Goal: Navigation & Orientation: Find specific page/section

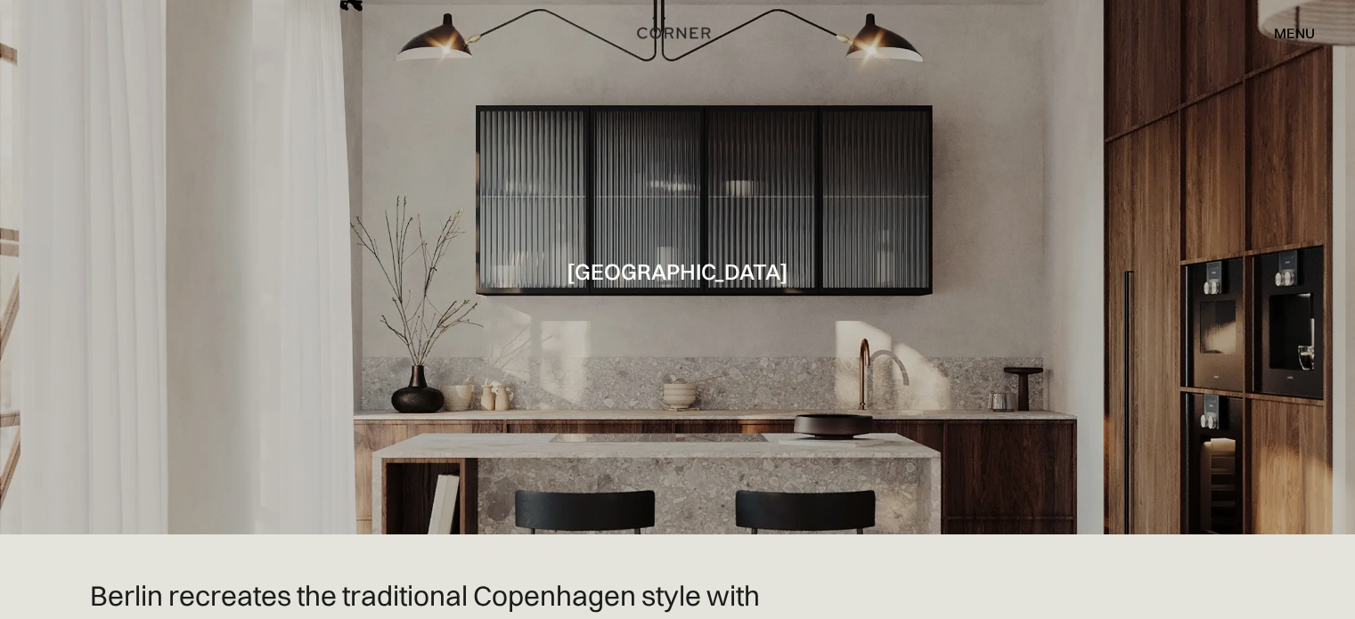
click at [1281, 29] on div "menu" at bounding box center [1294, 33] width 41 height 14
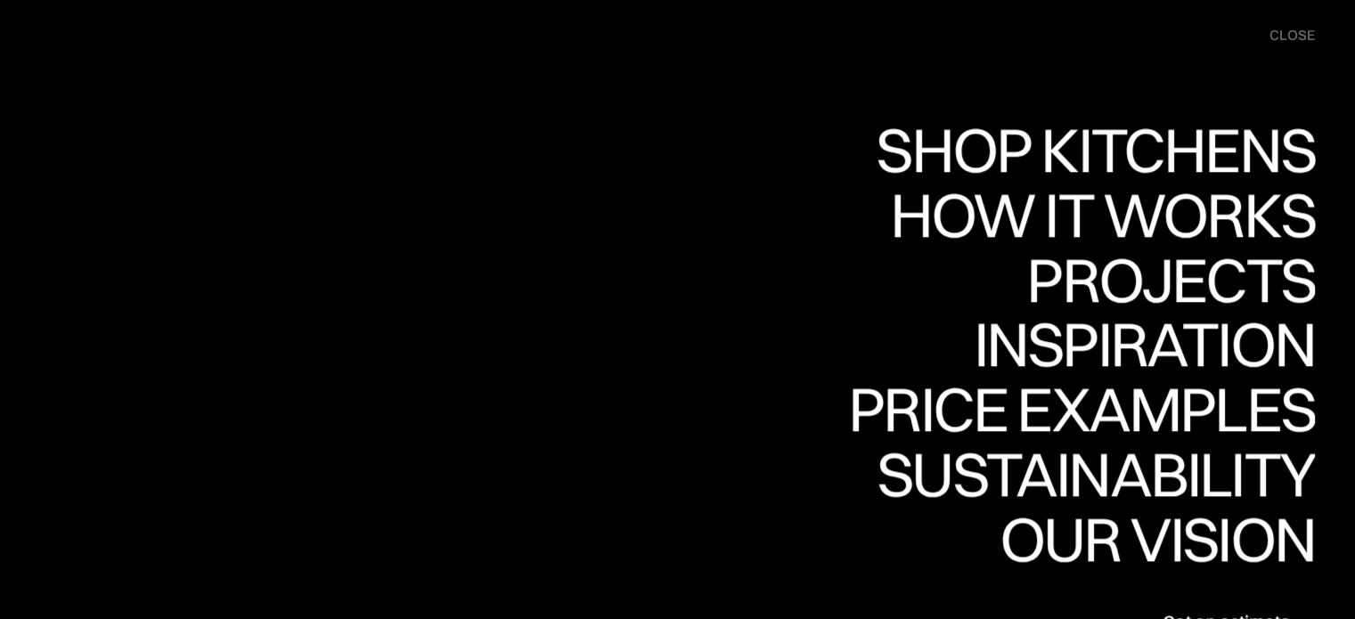
scroll to position [89, 0]
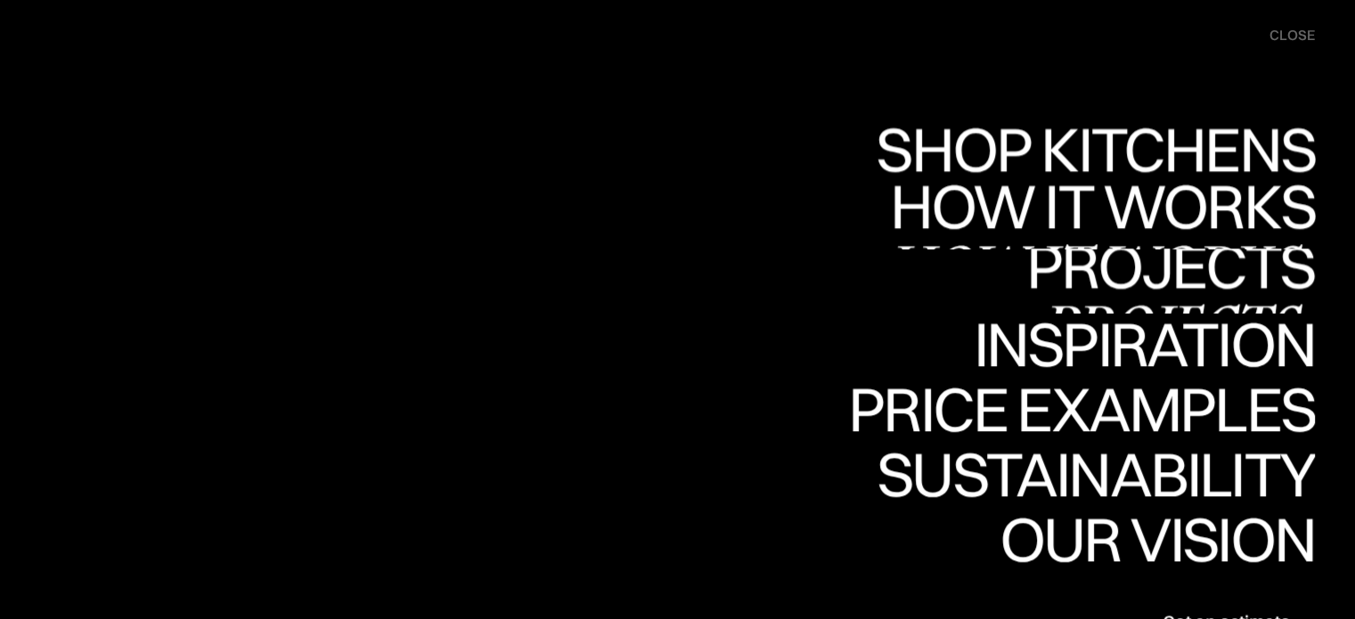
click at [1126, 297] on div "Projects" at bounding box center [1171, 328] width 289 height 62
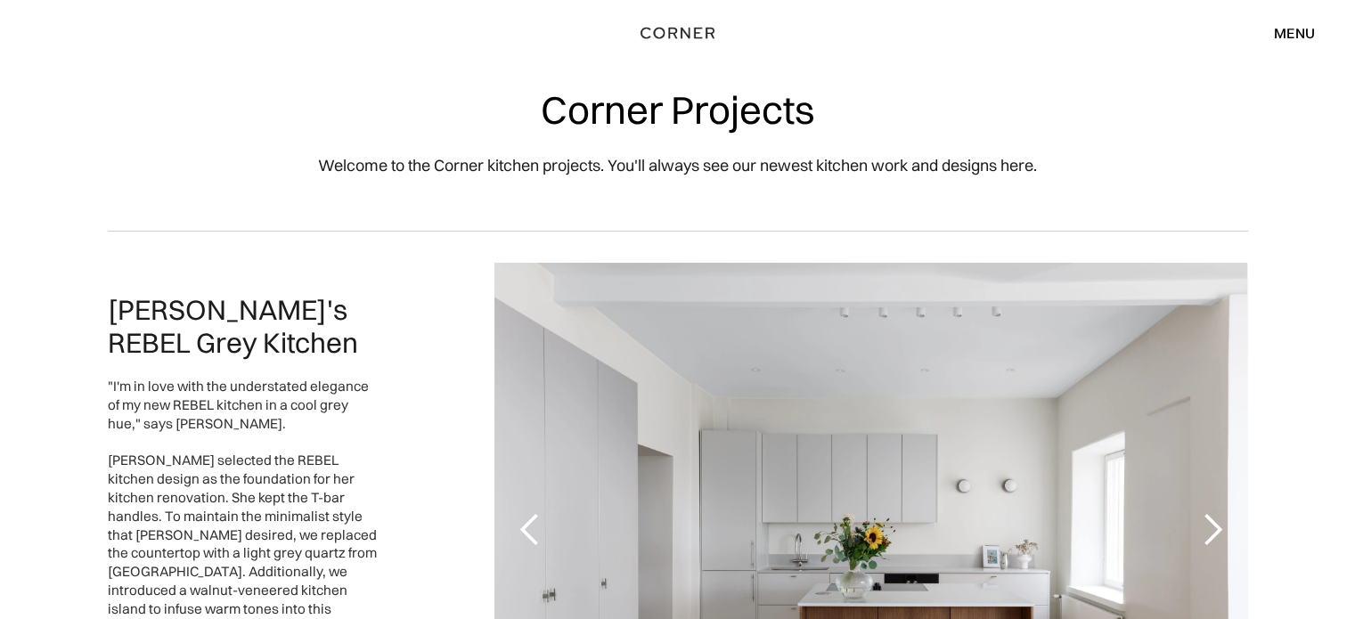
click at [1128, 278] on div at bounding box center [871, 530] width 753 height 535
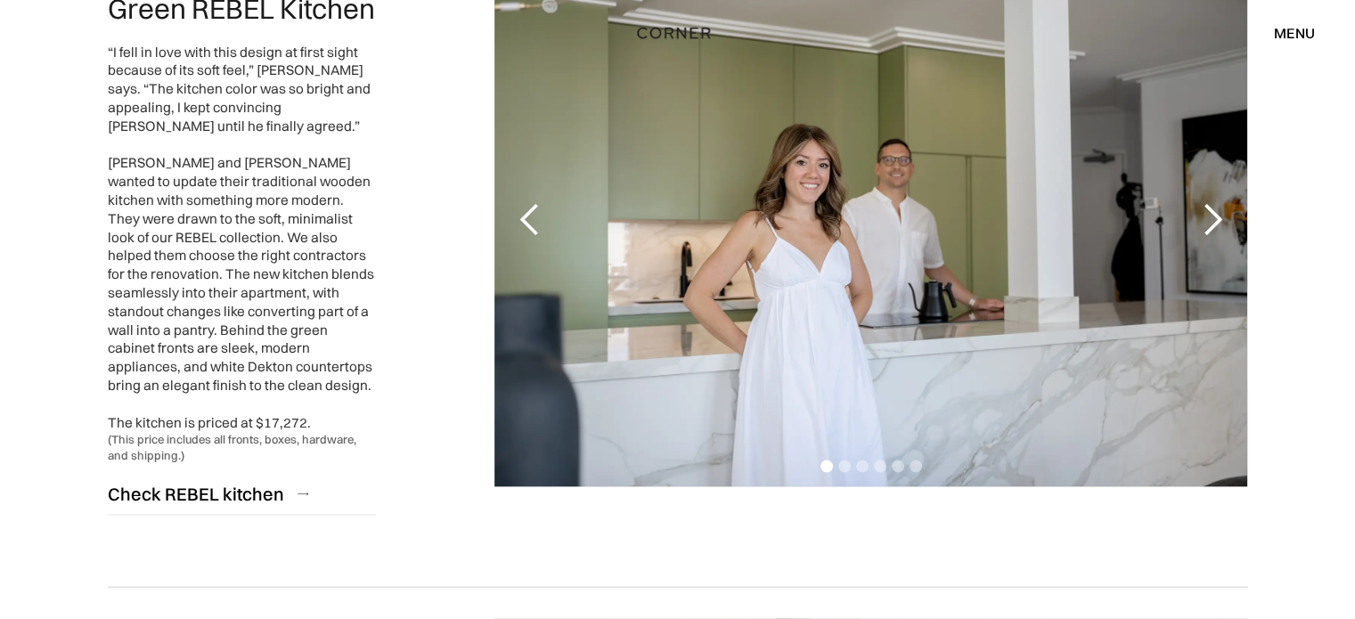
scroll to position [3493, 0]
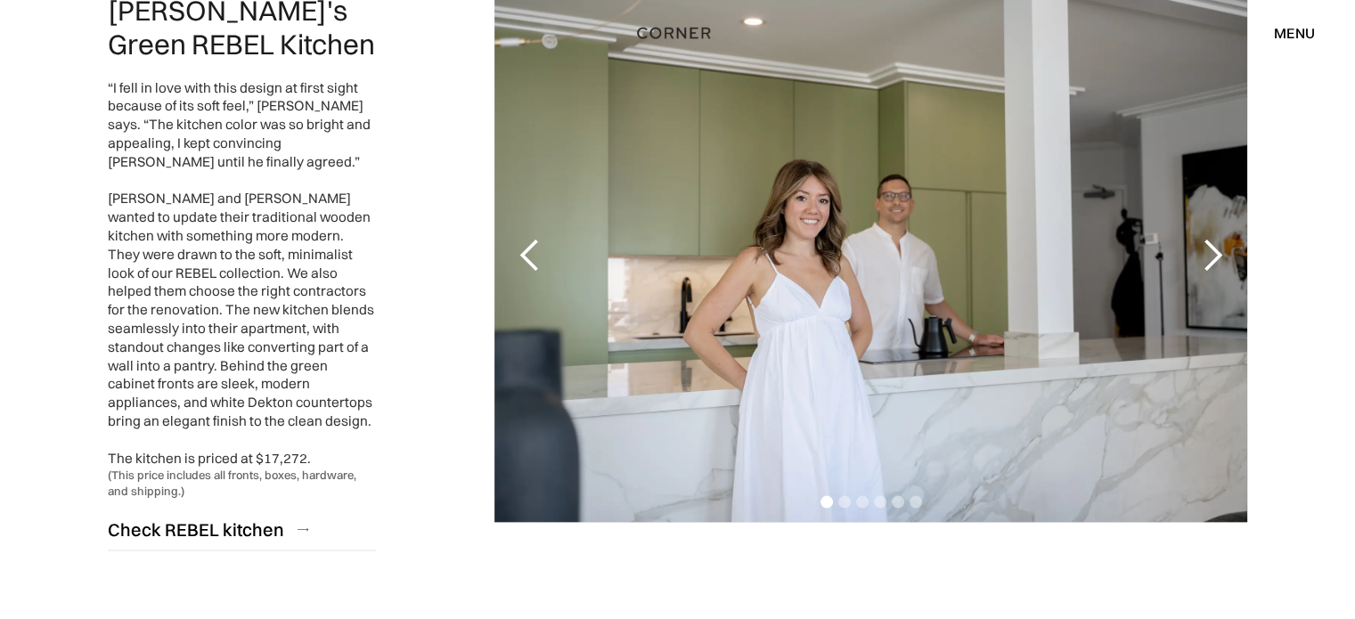
click at [1206, 240] on div "next slide" at bounding box center [1212, 256] width 36 height 36
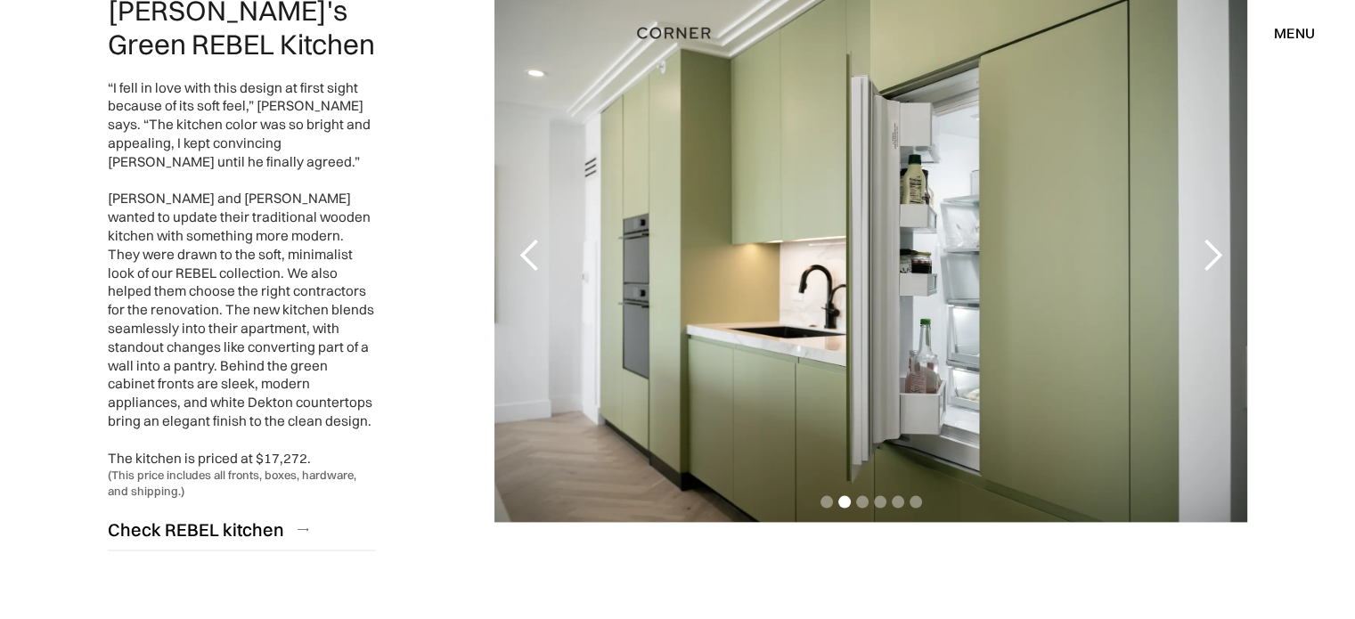
click at [1206, 240] on div "next slide" at bounding box center [1212, 256] width 36 height 36
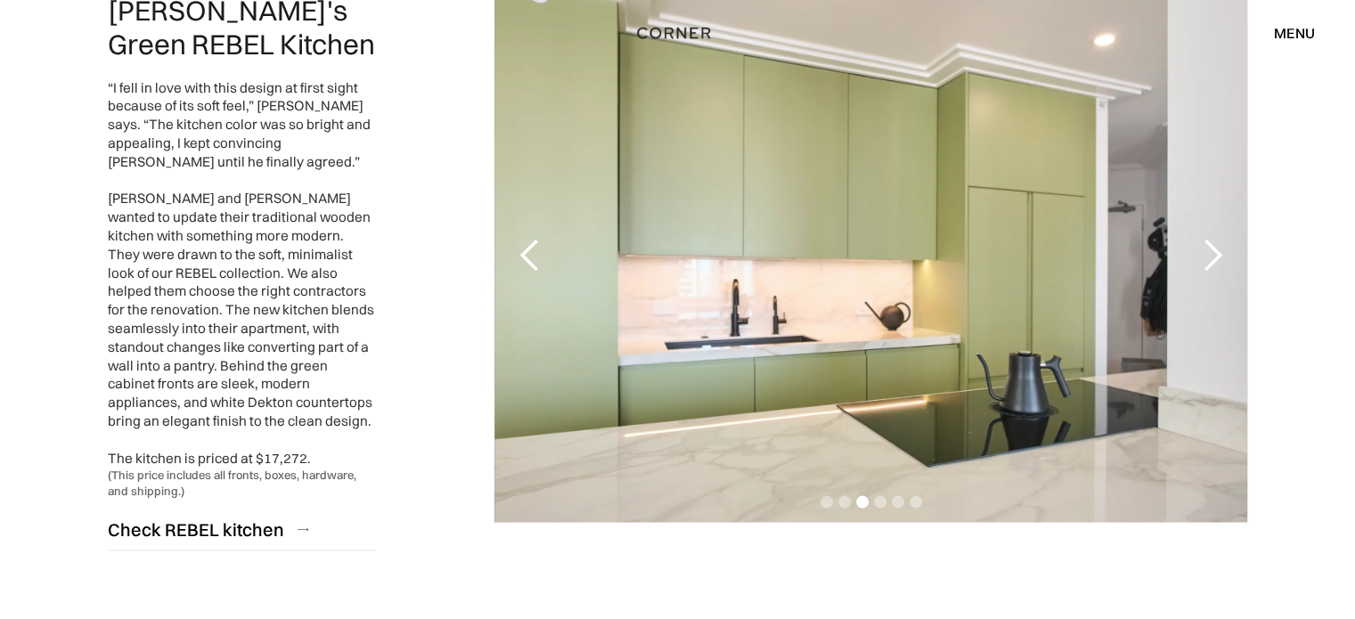
click at [1206, 240] on div "next slide" at bounding box center [1212, 256] width 36 height 36
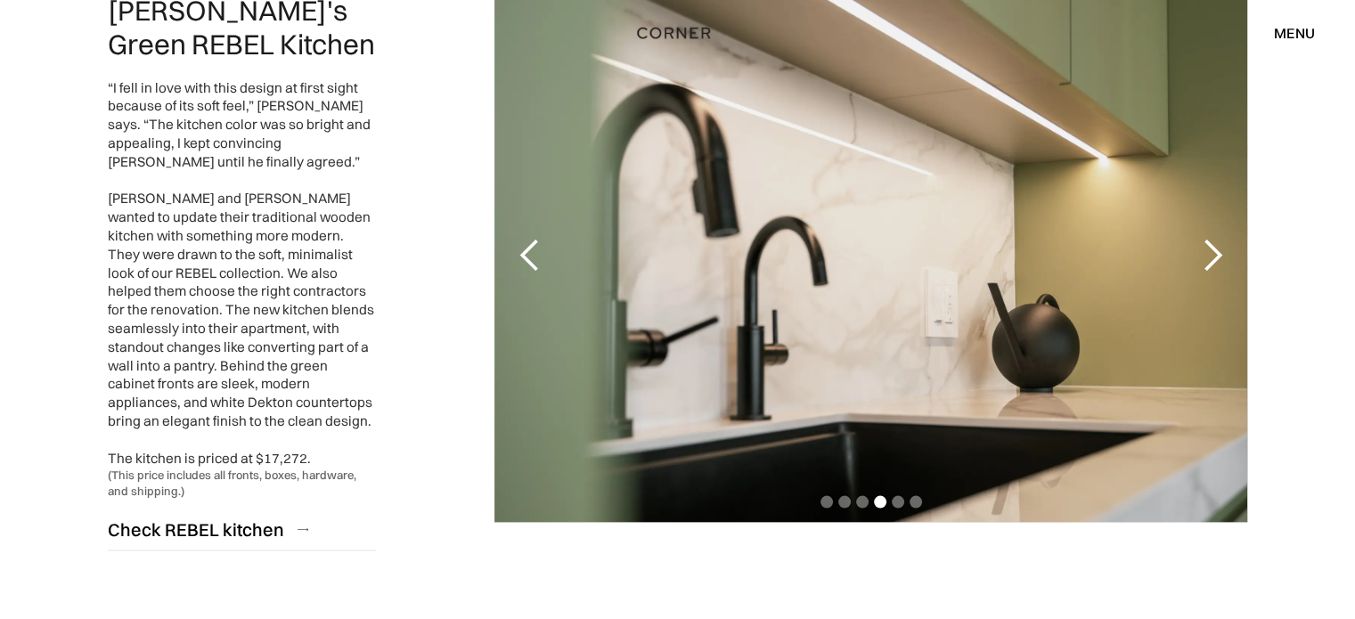
click at [1206, 240] on div "next slide" at bounding box center [1212, 256] width 36 height 36
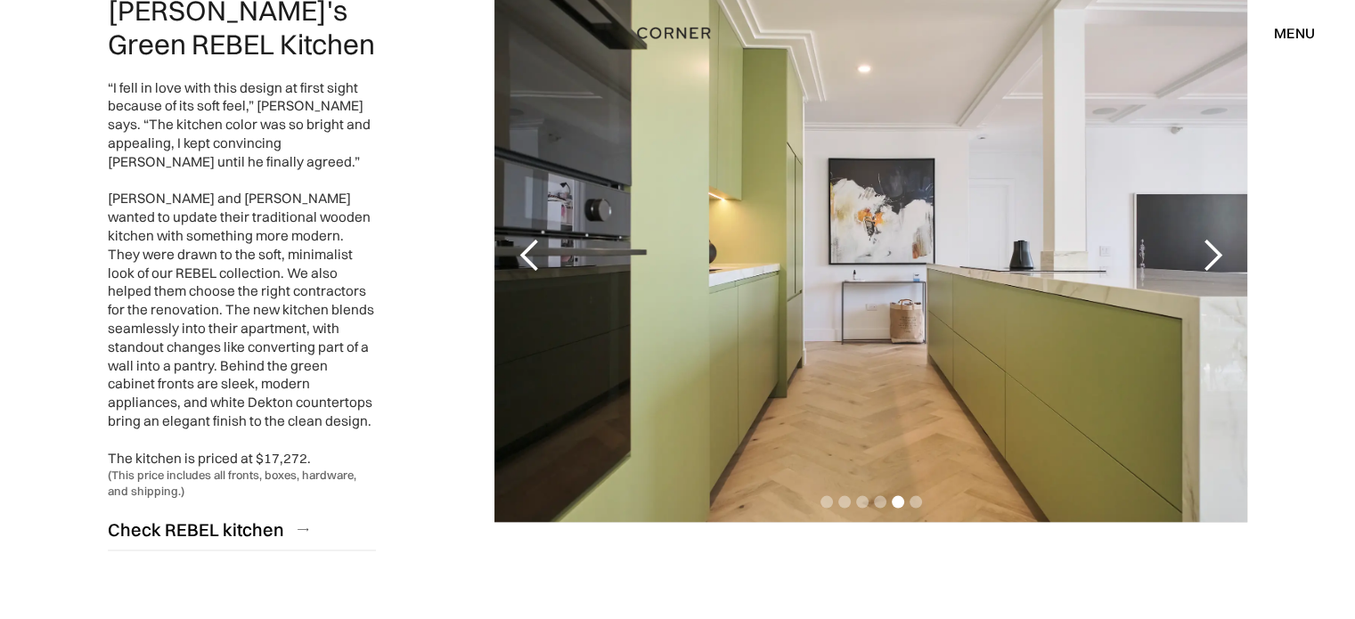
click at [1206, 240] on div "next slide" at bounding box center [1212, 256] width 36 height 36
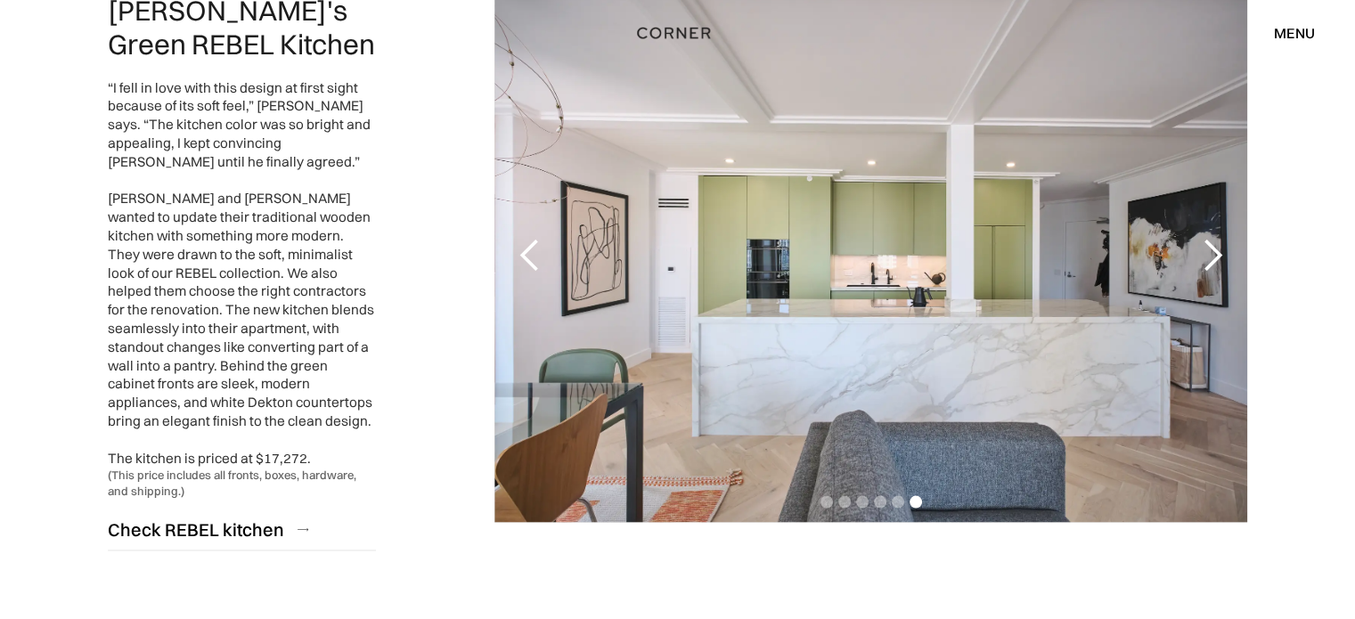
click at [1206, 240] on div "next slide" at bounding box center [1212, 256] width 36 height 36
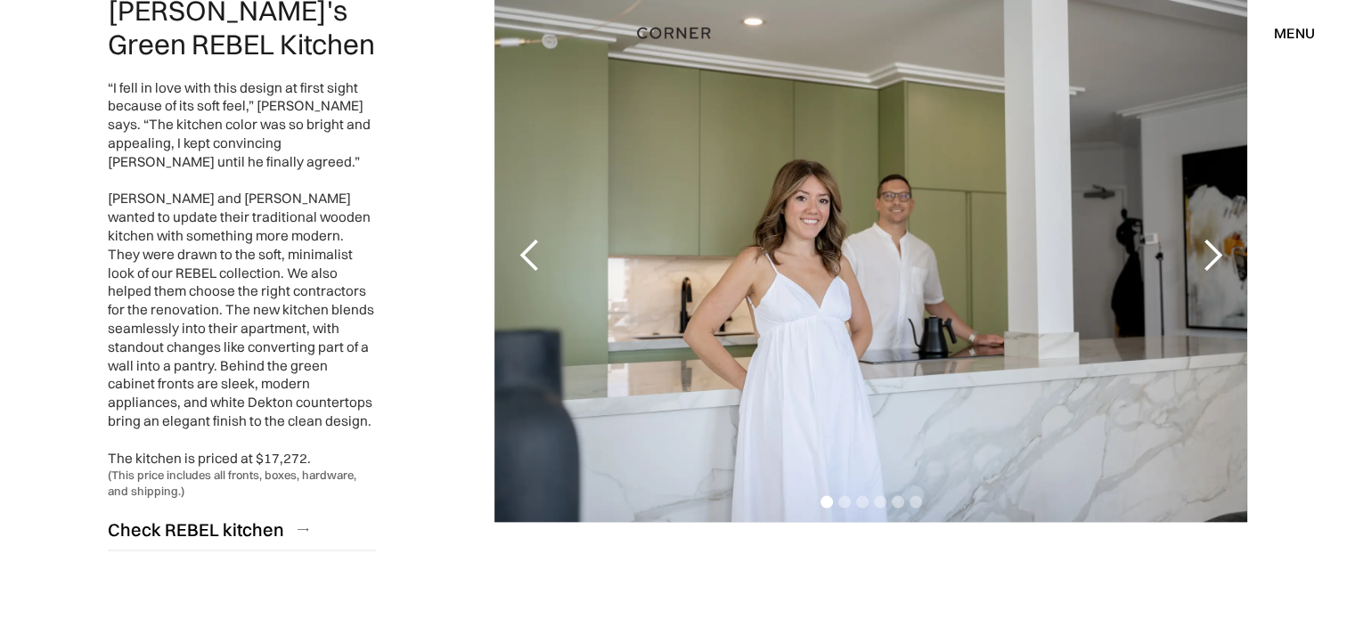
click at [1206, 240] on div "next slide" at bounding box center [1212, 256] width 36 height 36
